Goal: Information Seeking & Learning: Learn about a topic

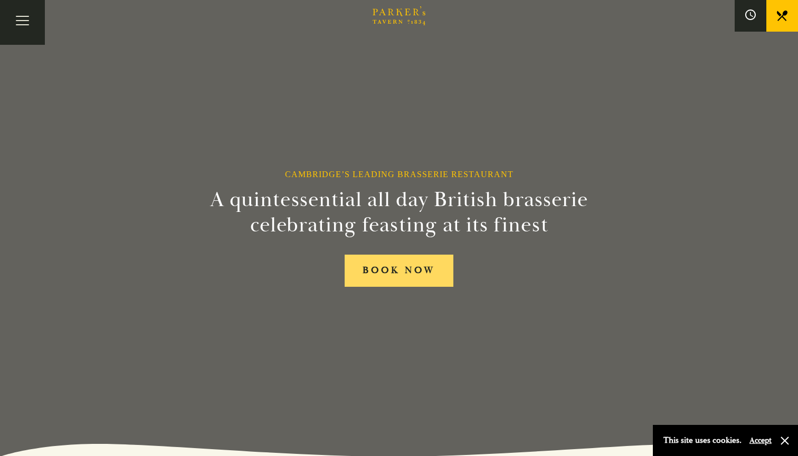
click at [421, 279] on link "BOOK NOW" at bounding box center [399, 271] width 109 height 32
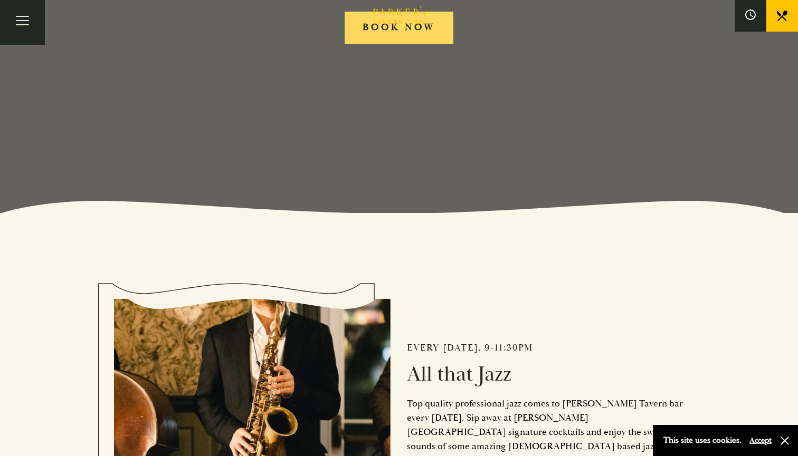
scroll to position [427, 0]
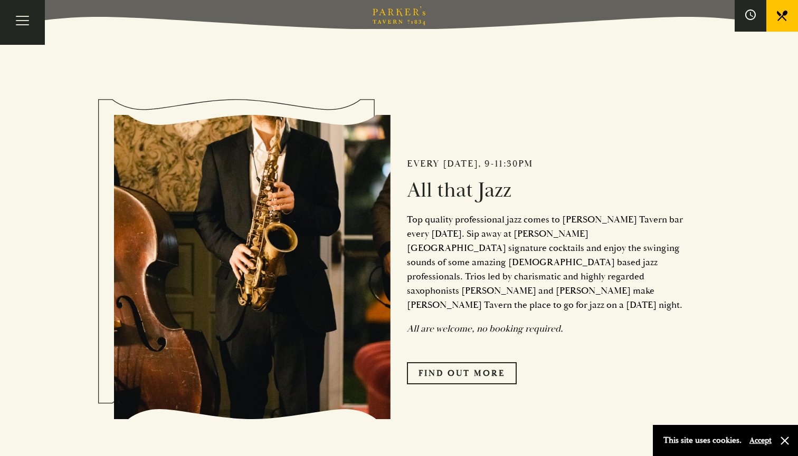
click at [780, 17] on icon at bounding box center [782, 16] width 11 height 11
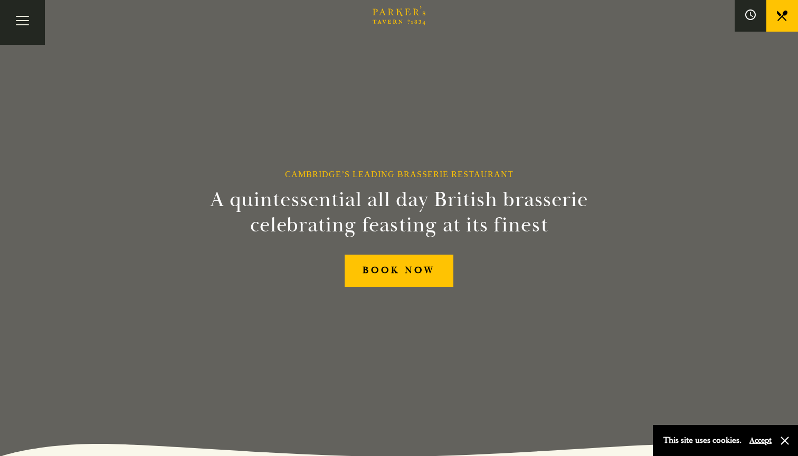
scroll to position [0, 0]
click at [8, 20] on button "Toggle navigation" at bounding box center [22, 22] width 45 height 45
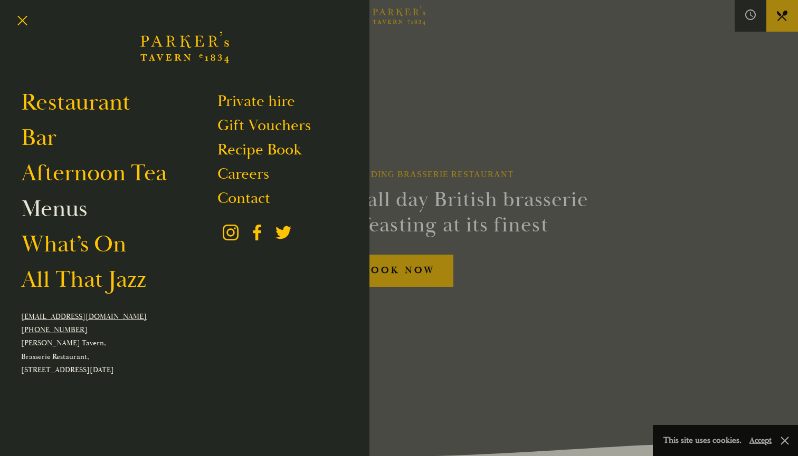
click at [62, 216] on link "Menus" at bounding box center [54, 209] width 66 height 30
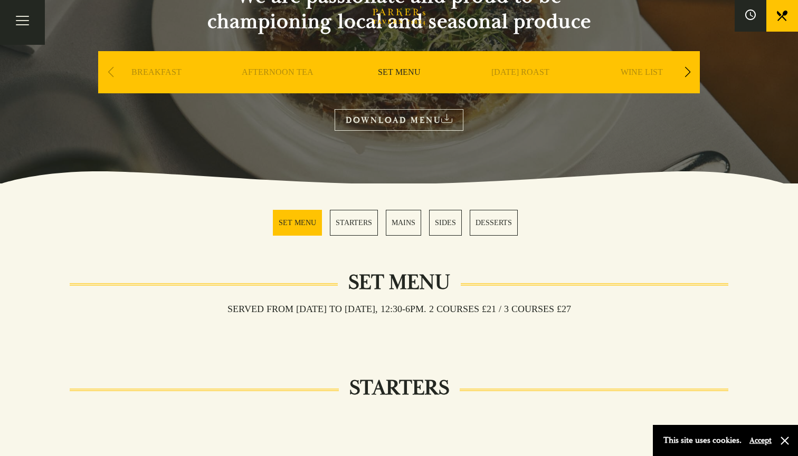
scroll to position [70, 0]
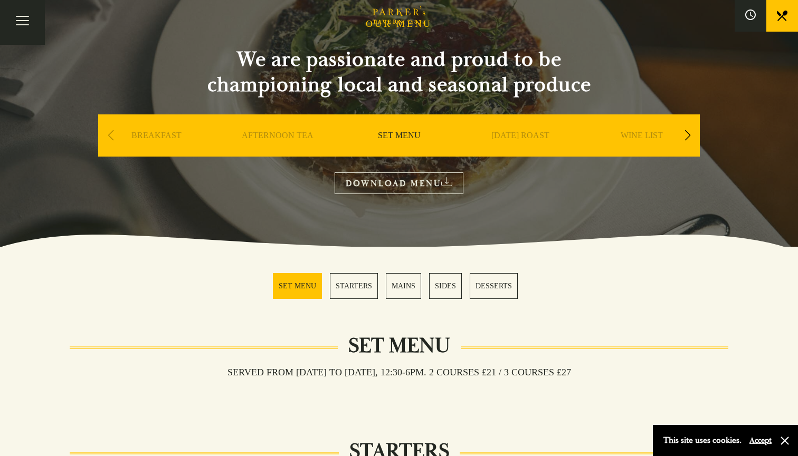
click at [396, 288] on link "MAINS" at bounding box center [403, 286] width 35 height 26
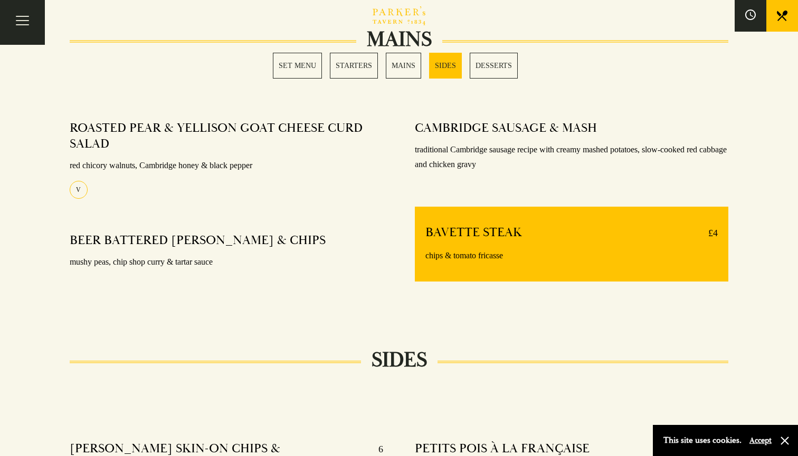
scroll to position [782, 0]
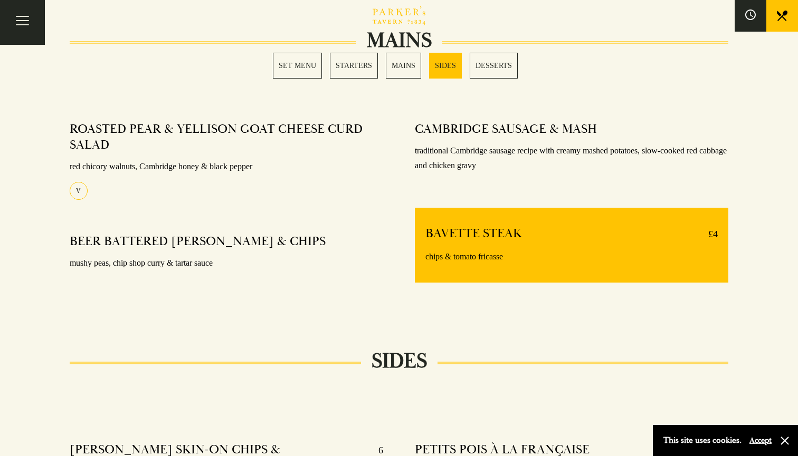
click at [407, 66] on link "MAINS" at bounding box center [403, 66] width 35 height 26
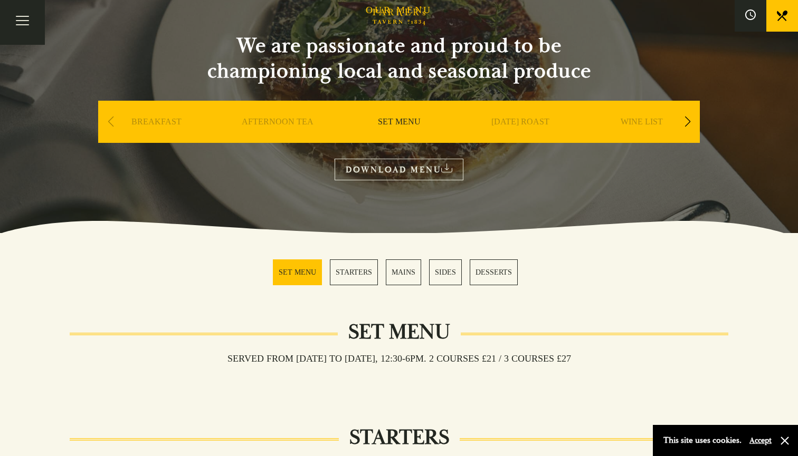
scroll to position [70, 0]
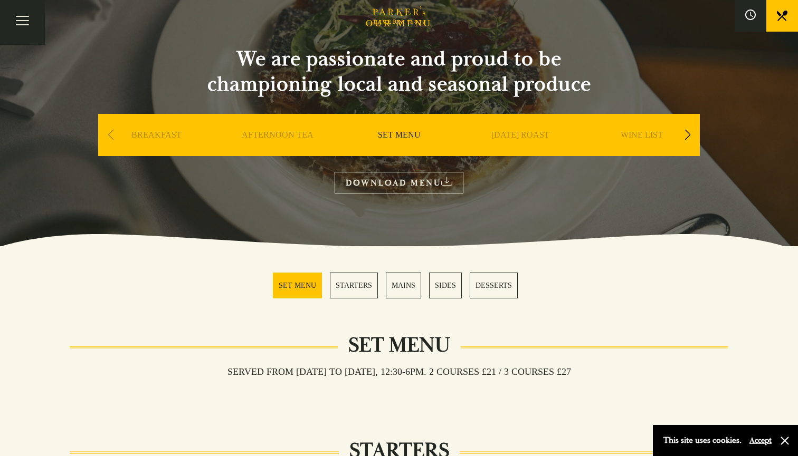
click at [112, 139] on div "Previous slide" at bounding box center [110, 134] width 14 height 23
click at [254, 145] on link "AFTERNOON TEA" at bounding box center [278, 151] width 72 height 42
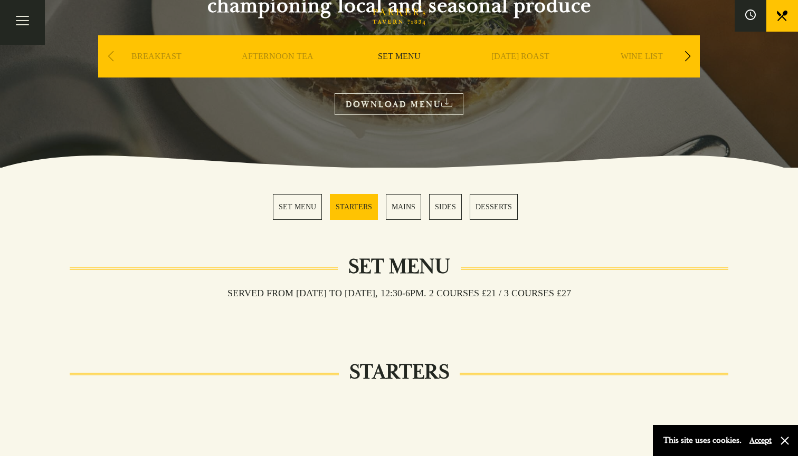
scroll to position [184, 0]
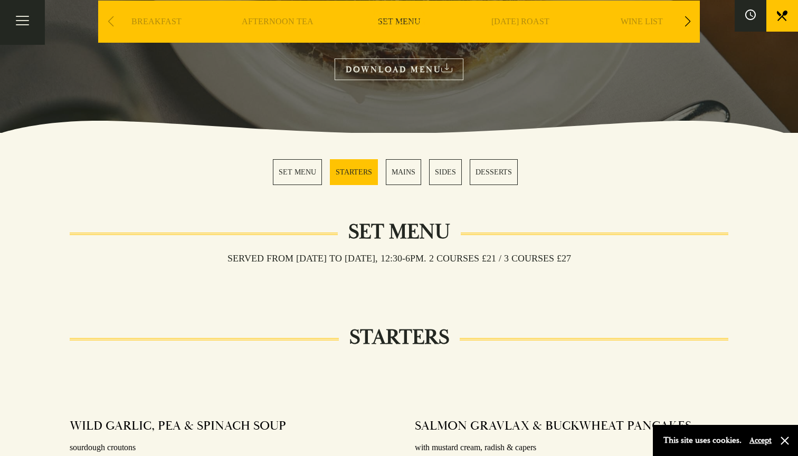
click at [411, 74] on link "DOWNLOAD MENU" at bounding box center [399, 70] width 129 height 22
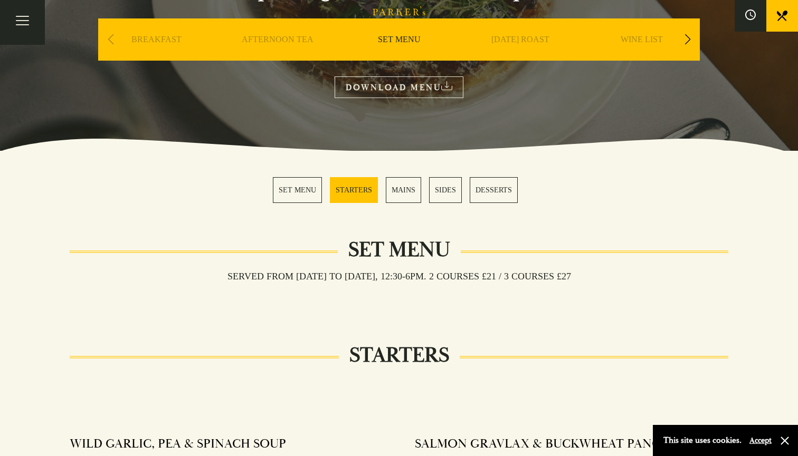
scroll to position [164, 0]
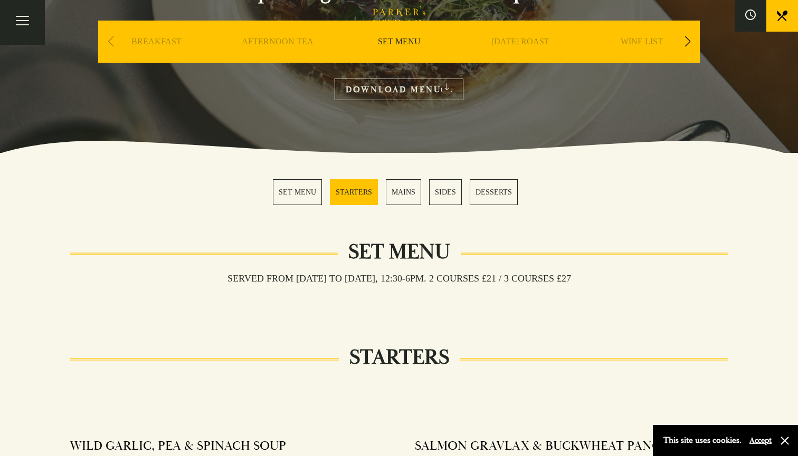
click at [681, 45] on div "Next slide" at bounding box center [687, 41] width 14 height 23
click at [650, 37] on div "A LA CARTE" at bounding box center [642, 58] width 116 height 74
click at [648, 43] on link "A LA CARTE" at bounding box center [641, 57] width 49 height 42
